Goal: Task Accomplishment & Management: Manage account settings

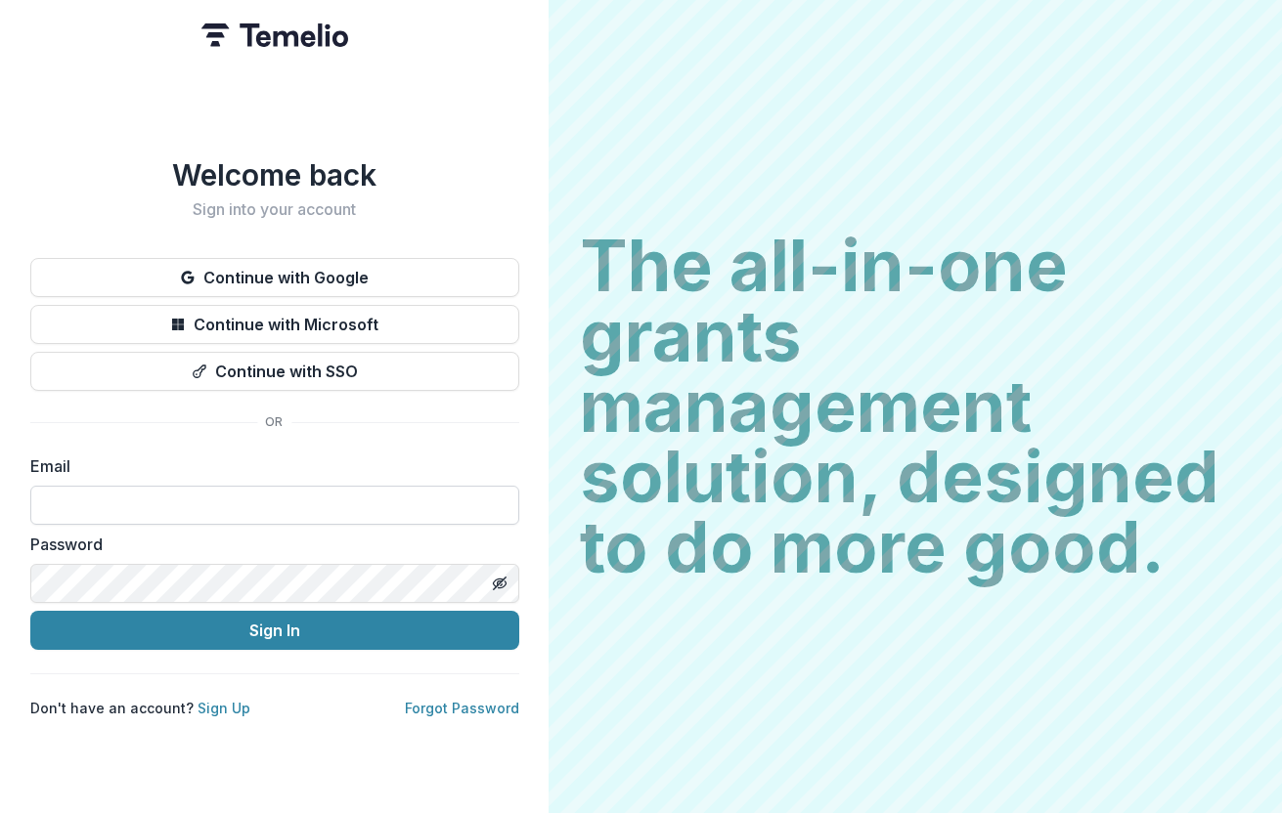
click at [218, 495] on input at bounding box center [274, 505] width 489 height 39
type input "**********"
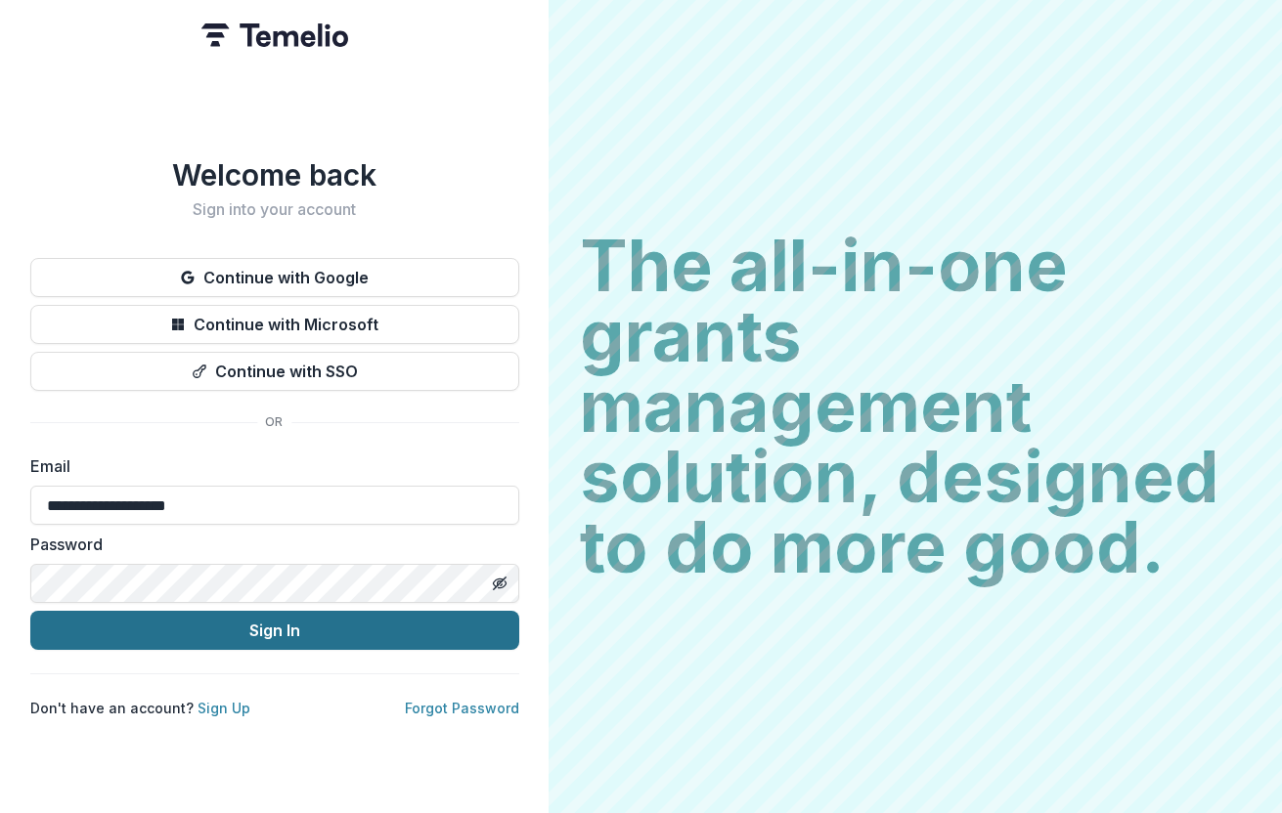
click at [239, 630] on button "Sign In" at bounding box center [274, 630] width 489 height 39
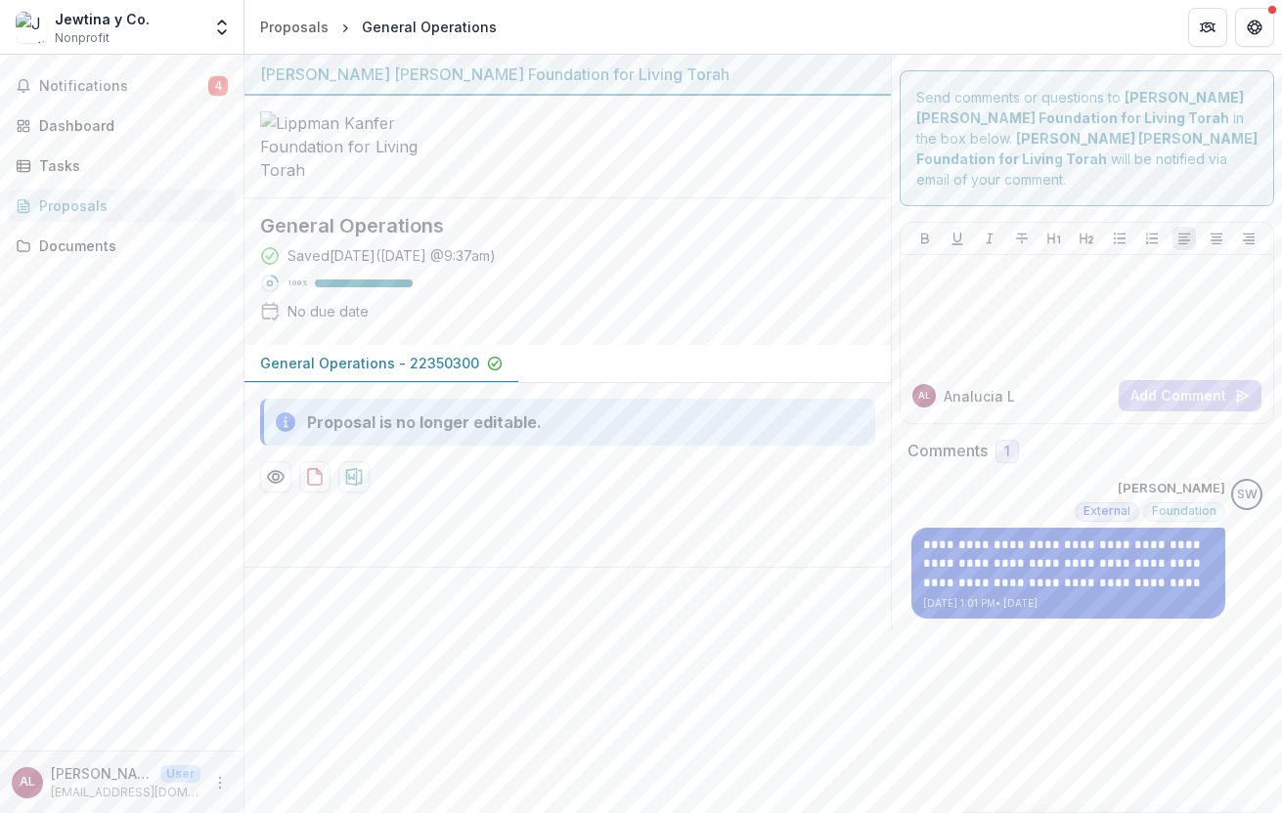
click at [1079, 596] on p "[DATE] 1:01 PM • [DATE]" at bounding box center [1068, 603] width 290 height 15
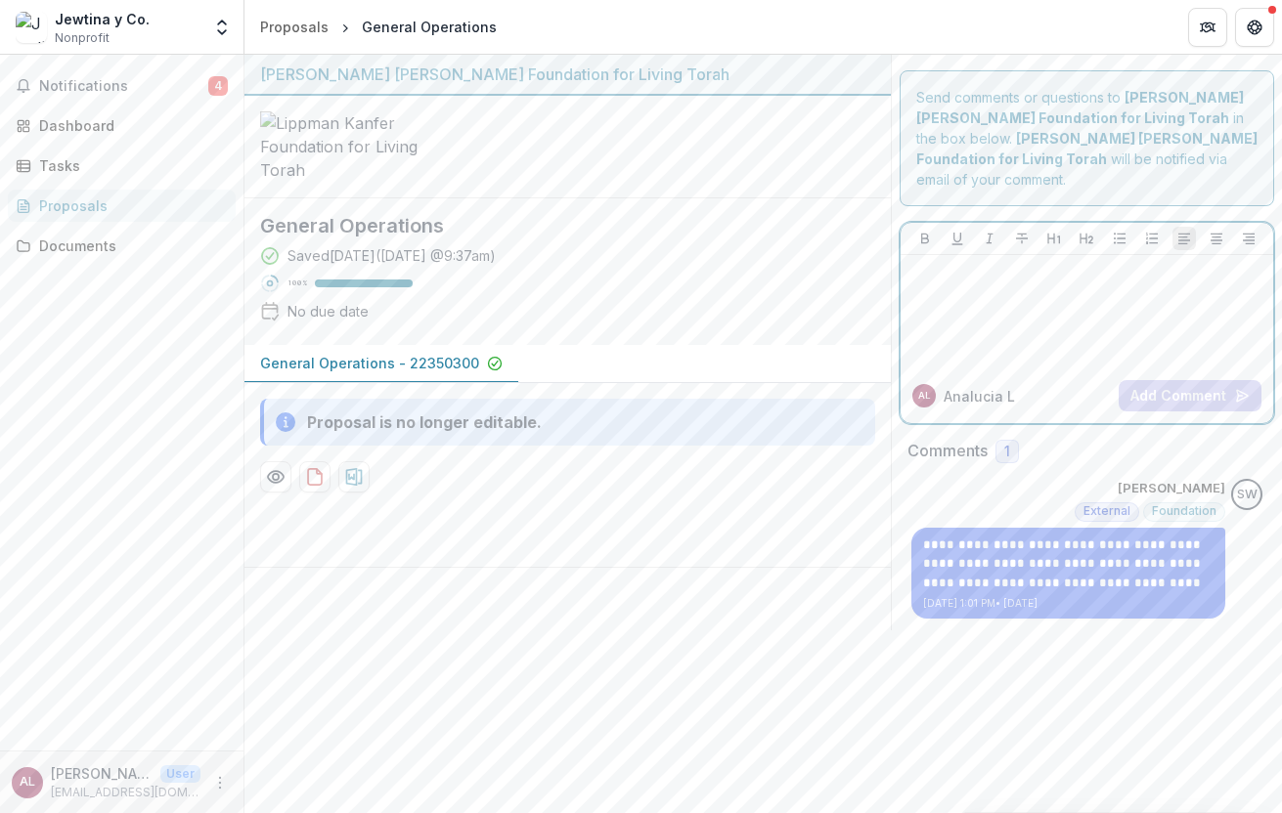
click at [1045, 309] on div at bounding box center [1086, 312] width 357 height 98
click at [1205, 380] on button "Add Comment" at bounding box center [1189, 395] width 143 height 31
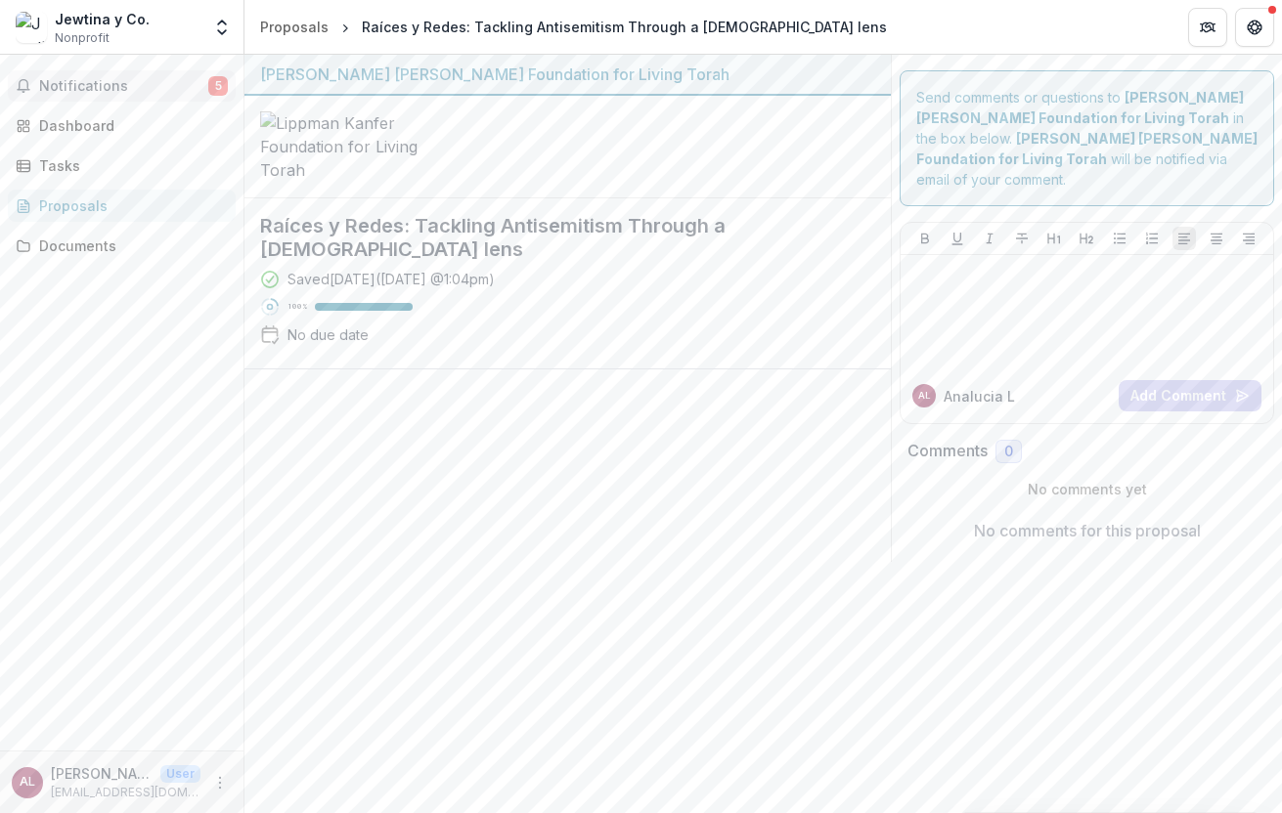
click at [125, 88] on span "Notifications" at bounding box center [123, 86] width 169 height 17
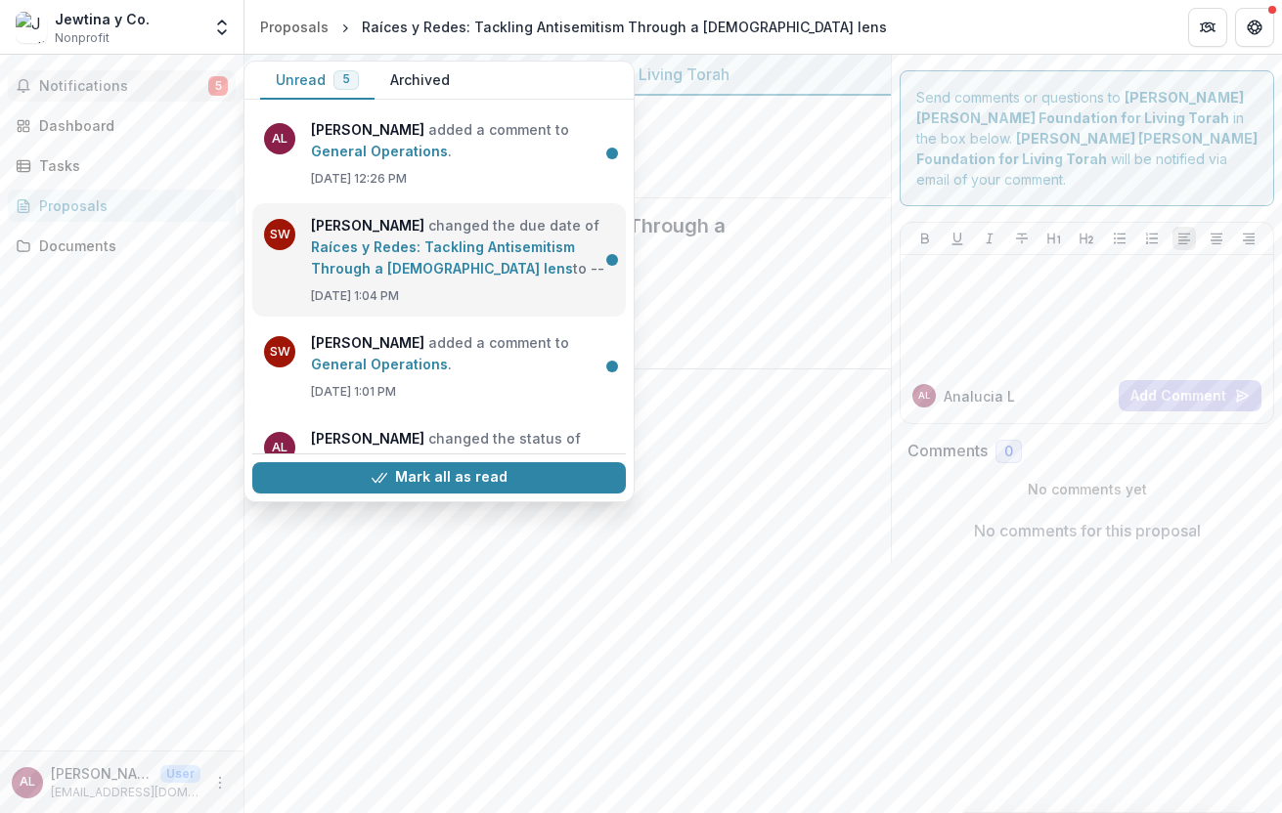
click at [520, 261] on link "Raíces y Redes: Tackling Antisemitism Through a Latin-Jewish lens" at bounding box center [443, 258] width 264 height 38
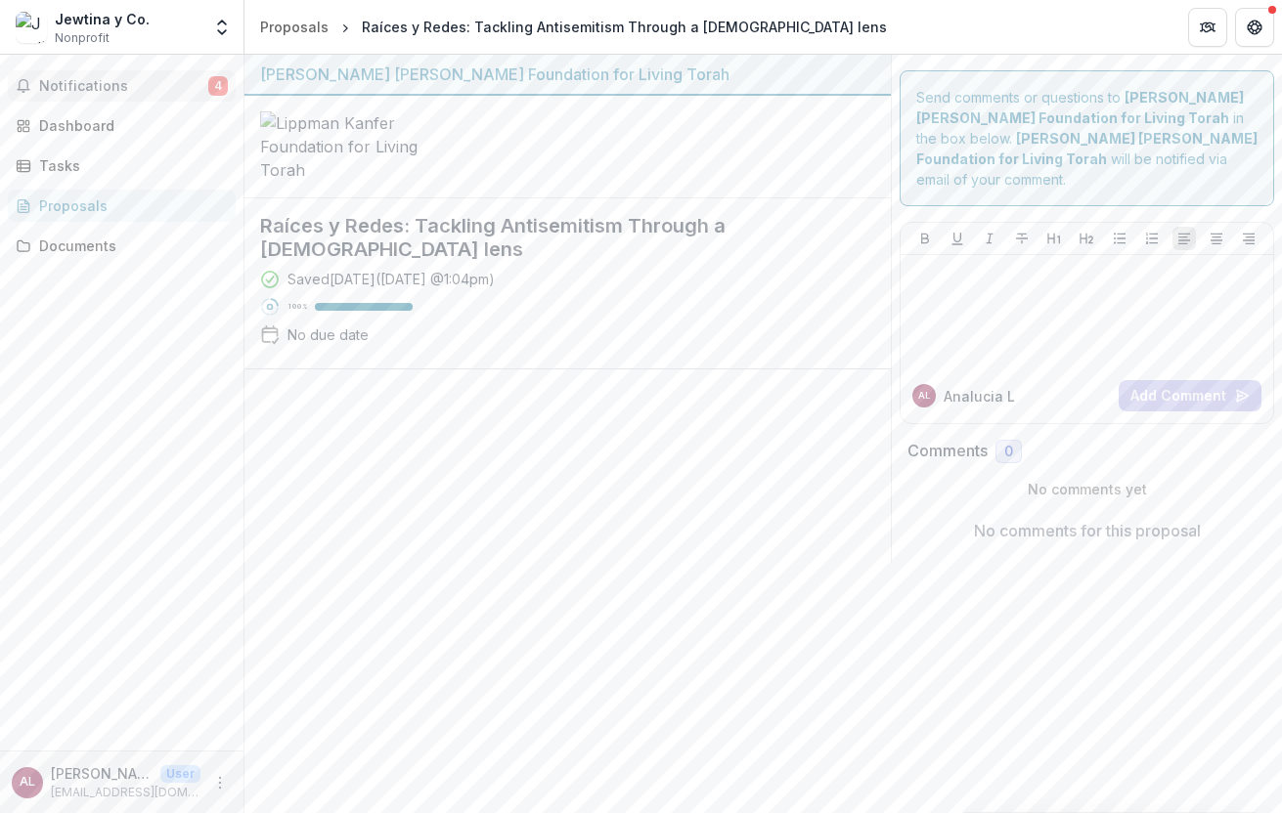
click at [116, 85] on span "Notifications" at bounding box center [123, 86] width 169 height 17
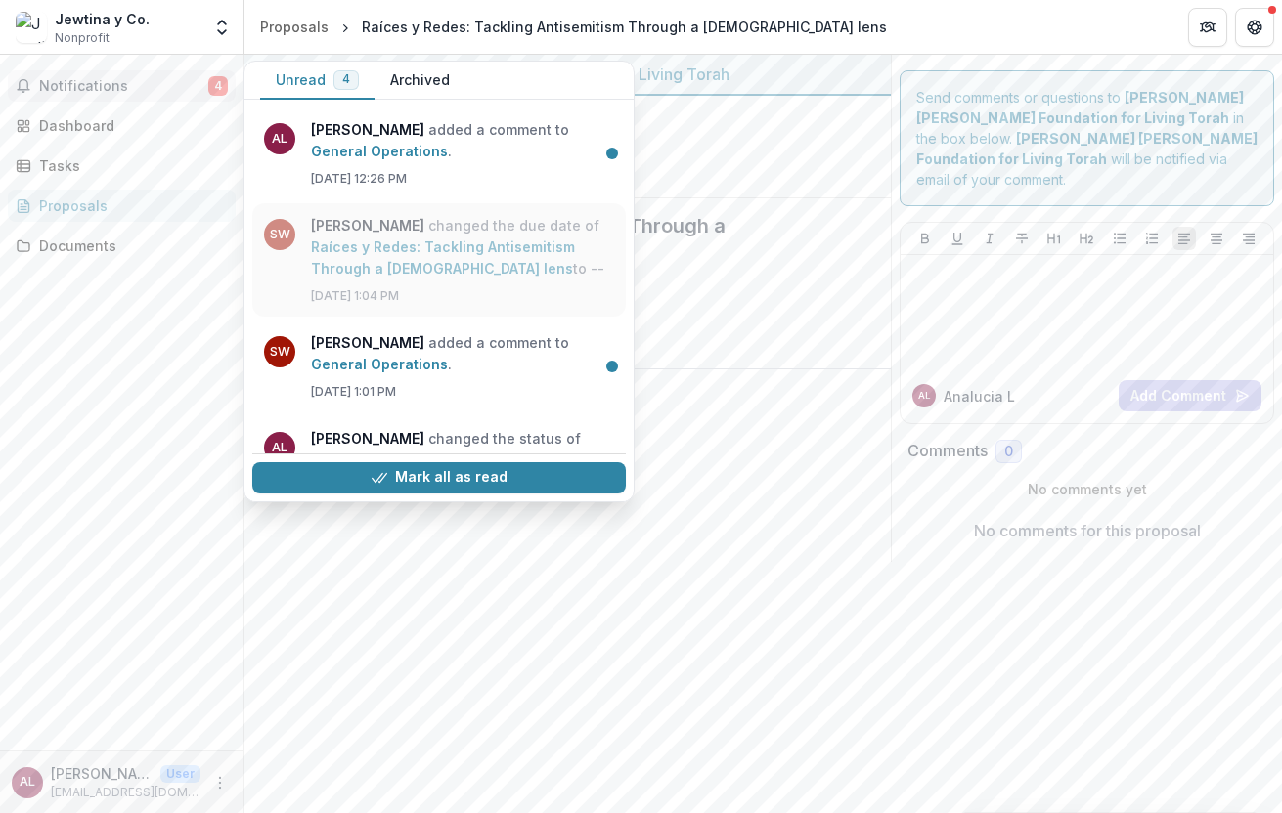
click at [377, 256] on link "Raíces y Redes: Tackling Antisemitism Through a Latin-Jewish lens" at bounding box center [443, 258] width 264 height 38
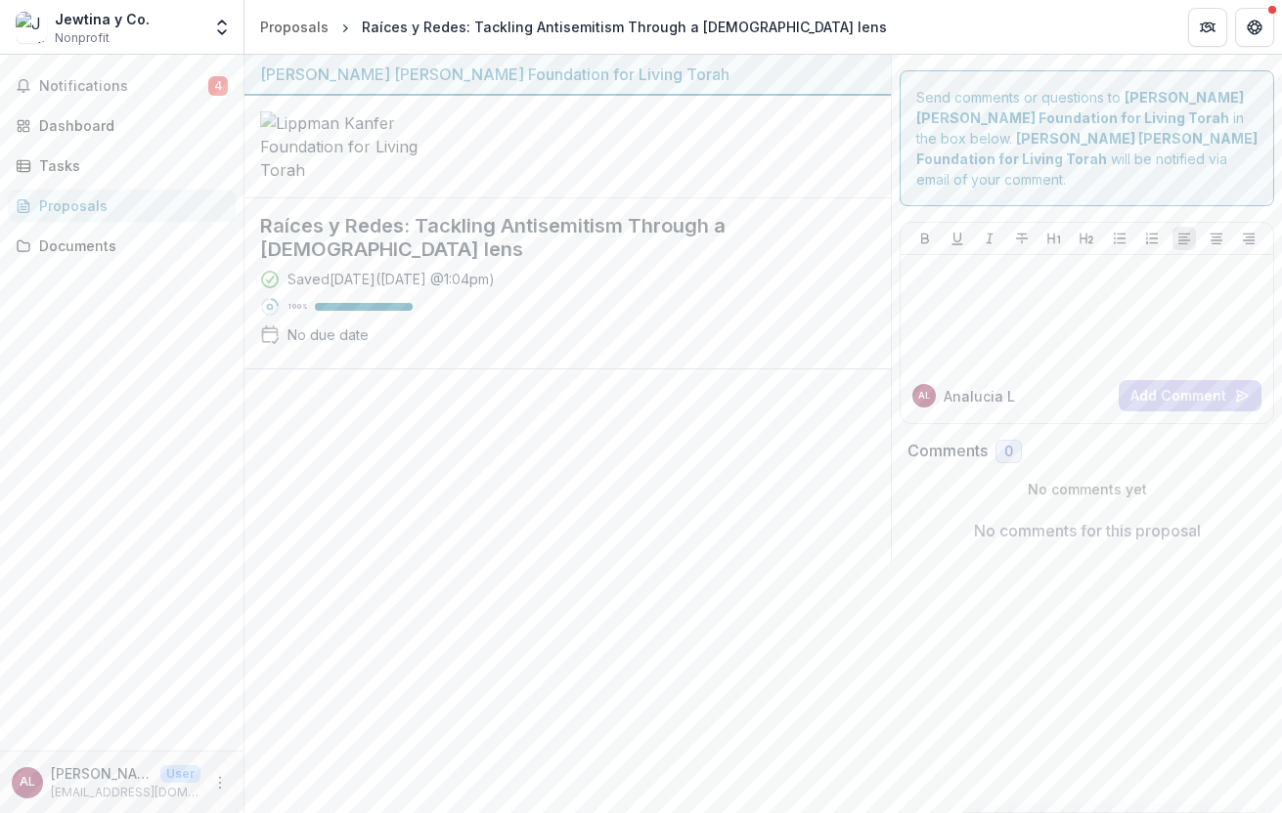
click at [440, 353] on div "Saved 10 days ago ( August 29, 2025 @ 1:04pm ) 100 % No due date" at bounding box center [552, 311] width 584 height 84
click at [418, 261] on h2 "Raíces y Redes: Tackling Antisemitism Through a Latin-Jewish lens" at bounding box center [552, 237] width 584 height 47
click at [1049, 292] on div at bounding box center [1086, 312] width 357 height 98
click at [76, 204] on div "Proposals" at bounding box center [129, 206] width 181 height 21
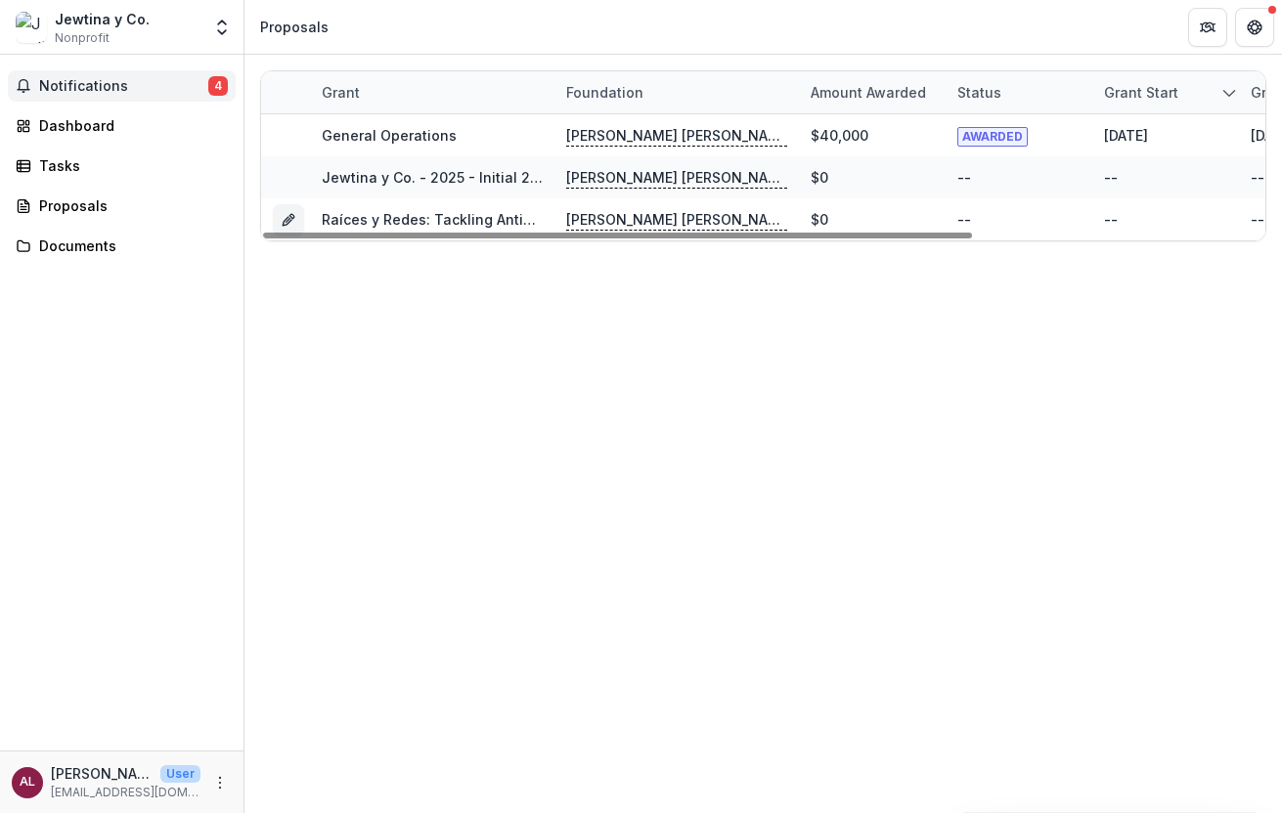
click at [143, 90] on span "Notifications" at bounding box center [123, 86] width 169 height 17
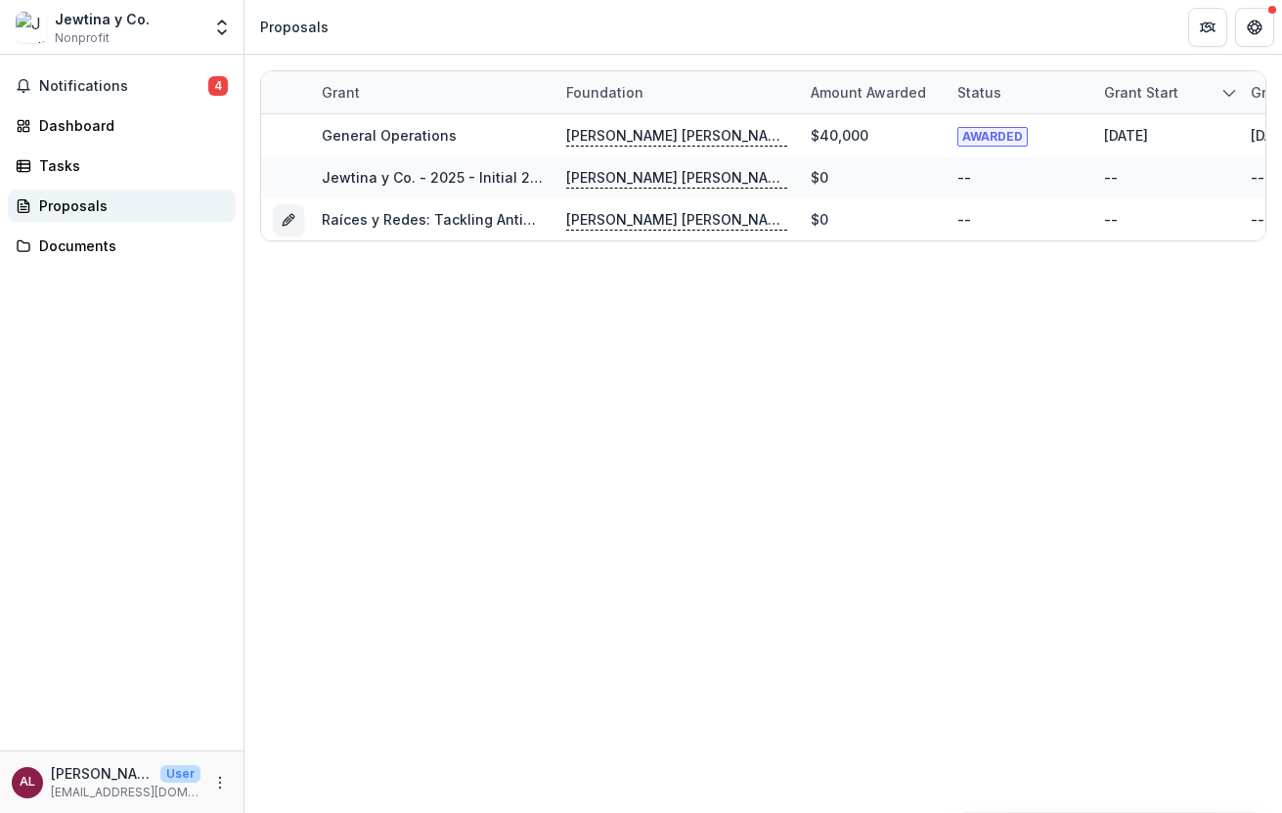
click at [49, 211] on div "Proposals" at bounding box center [129, 206] width 181 height 21
click at [80, 201] on div "Proposals" at bounding box center [129, 206] width 181 height 21
